Goal: Task Accomplishment & Management: Use online tool/utility

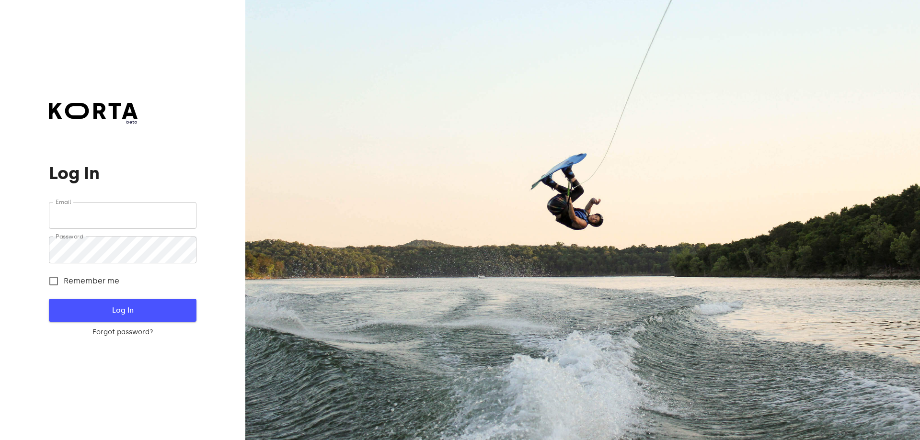
type input "[EMAIL_ADDRESS][DOMAIN_NAME]"
click at [134, 314] on span "Log In" at bounding box center [122, 310] width 116 height 12
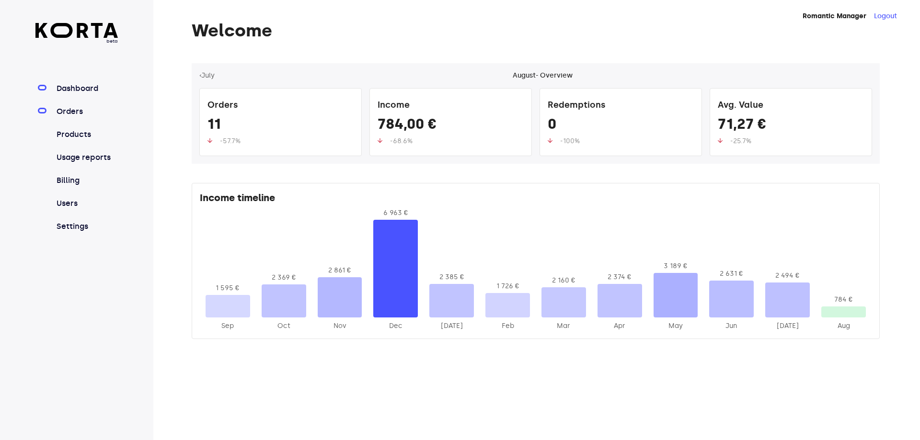
click at [81, 112] on link "Orders" at bounding box center [87, 112] width 64 height 12
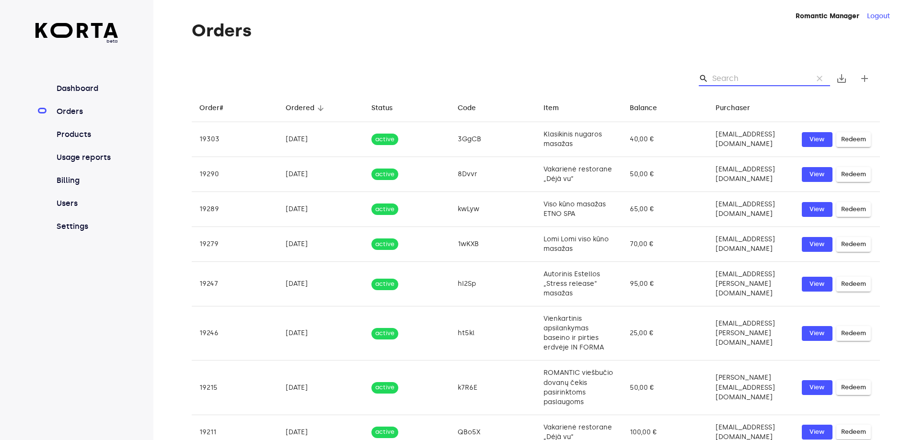
click at [735, 75] on input "Search" at bounding box center [758, 78] width 93 height 15
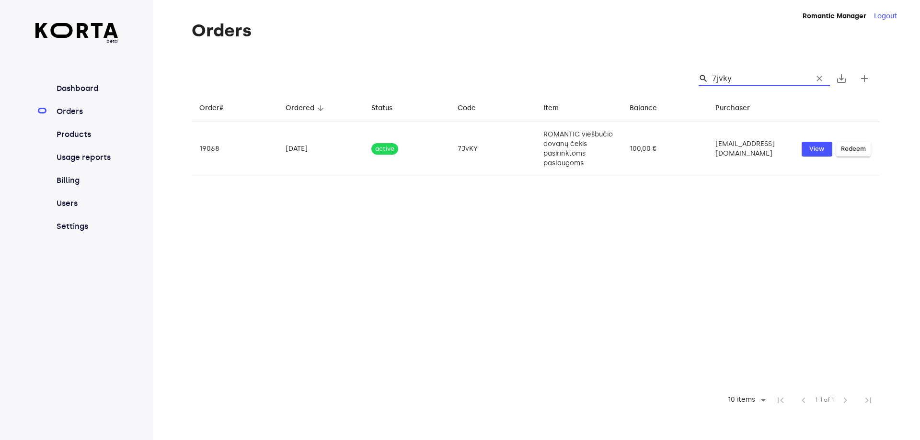
type input "7jvky"
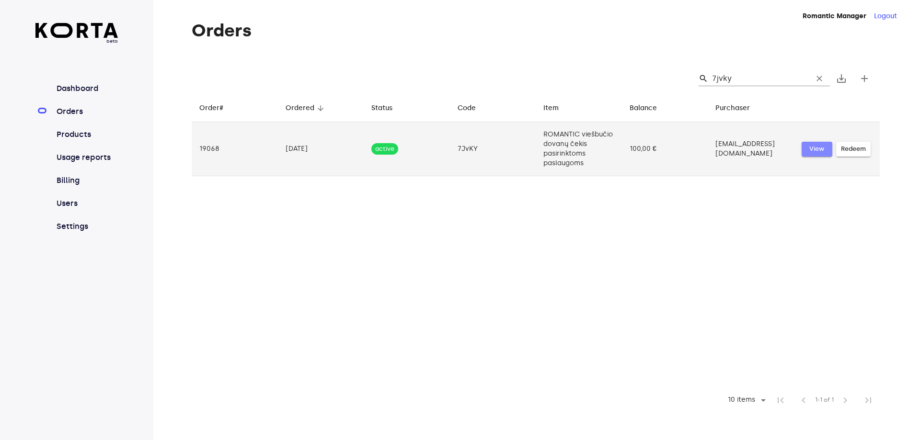
click at [805, 147] on button "View" at bounding box center [817, 149] width 31 height 15
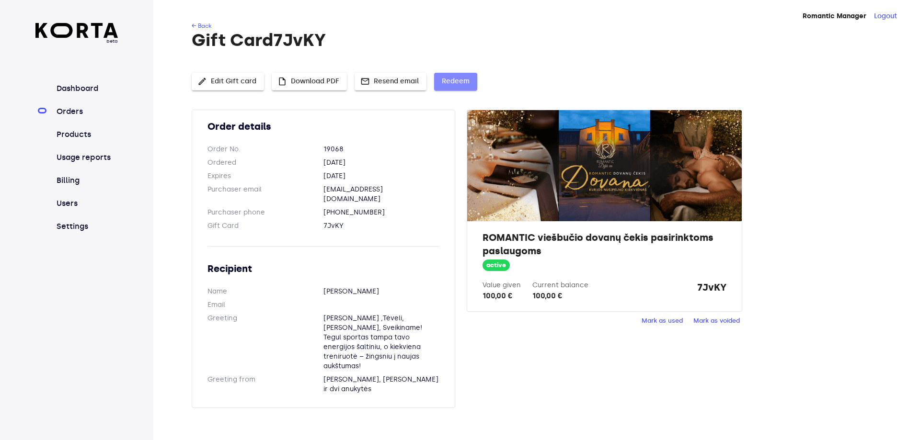
click at [455, 81] on span "Redeem" at bounding box center [456, 82] width 28 height 12
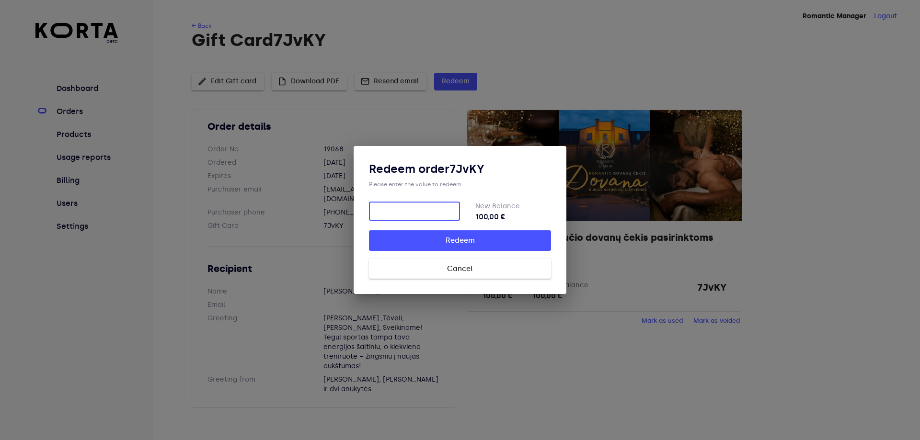
click at [421, 210] on input "number" at bounding box center [414, 211] width 91 height 19
type input "50"
click at [498, 243] on span "Redeem" at bounding box center [459, 240] width 151 height 12
